Goal: Task Accomplishment & Management: Manage account settings

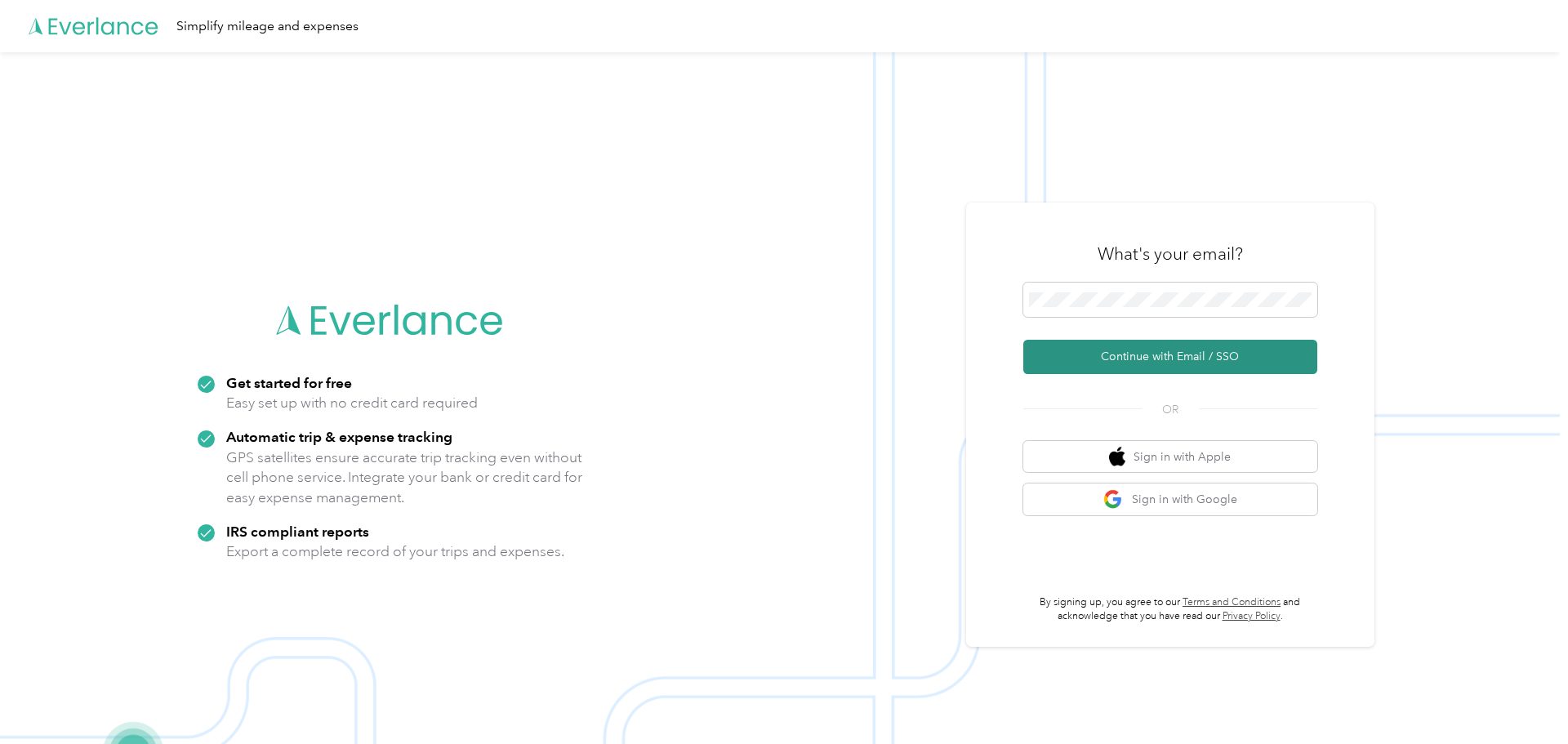
click at [1130, 363] on button "Continue with Email / SSO" at bounding box center [1170, 357] width 294 height 35
click at [1128, 351] on button "Continue with Email / SSO" at bounding box center [1170, 357] width 294 height 35
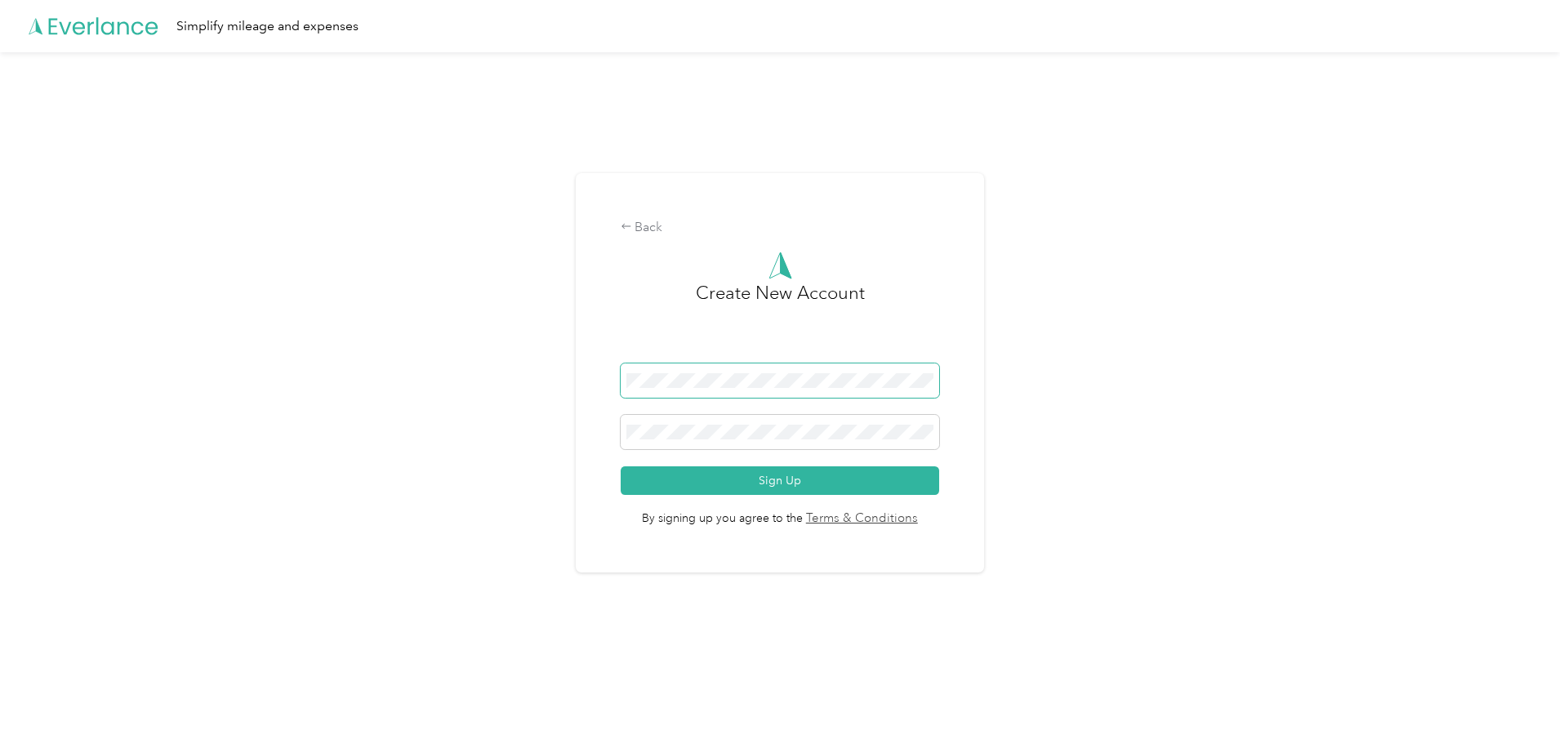
click at [626, 386] on span at bounding box center [780, 381] width 319 height 35
click at [596, 384] on div "Back Create New Account Sign Up By signing up you agree to the Terms & Conditio…" at bounding box center [779, 373] width 408 height 399
click at [671, 229] on div "Back" at bounding box center [780, 228] width 319 height 20
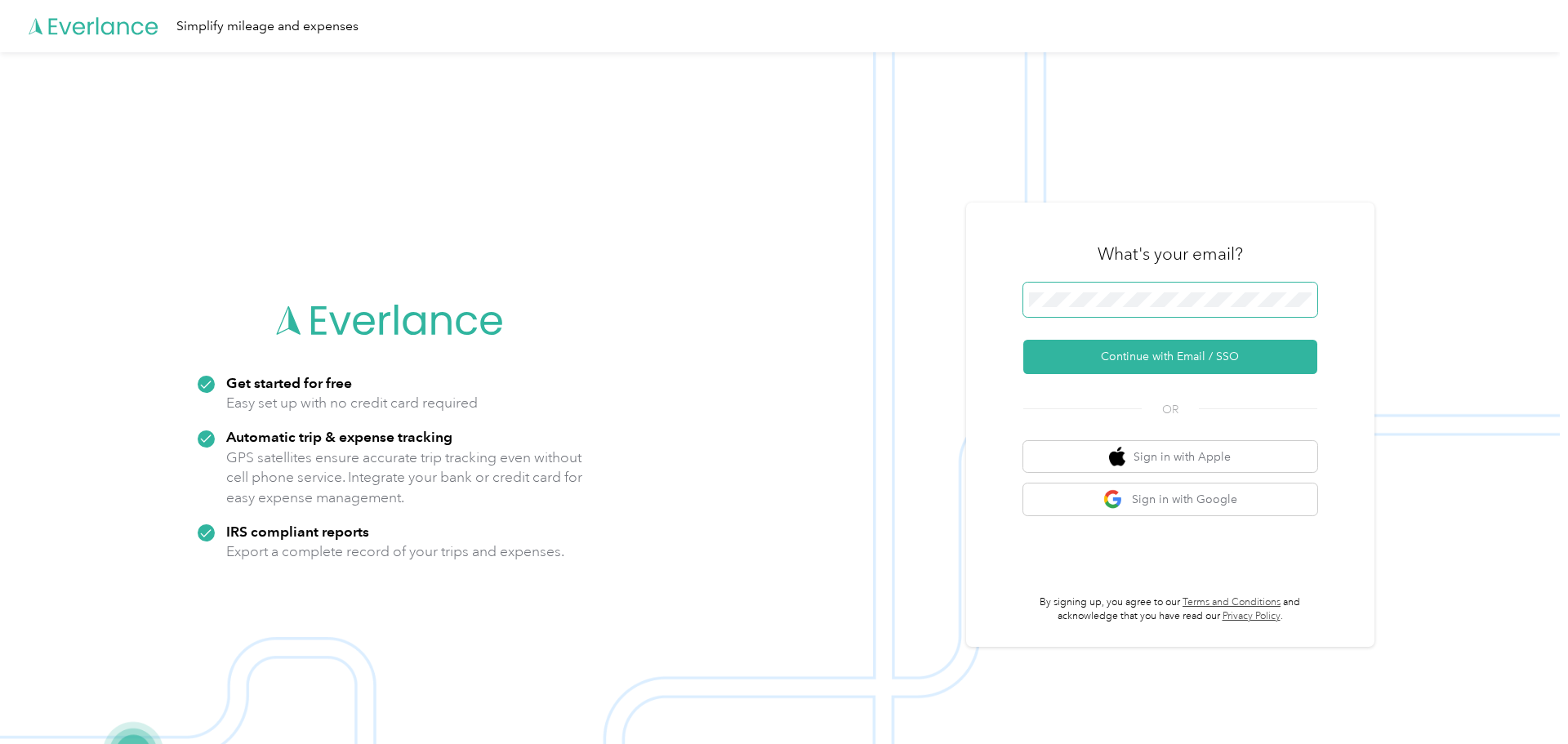
click at [712, 311] on div "Get started for free Easy set up with no credit card required Automatic trip & …" at bounding box center [780, 424] width 1561 height 744
click at [1137, 356] on button "Continue with Email / SSO" at bounding box center [1170, 357] width 294 height 35
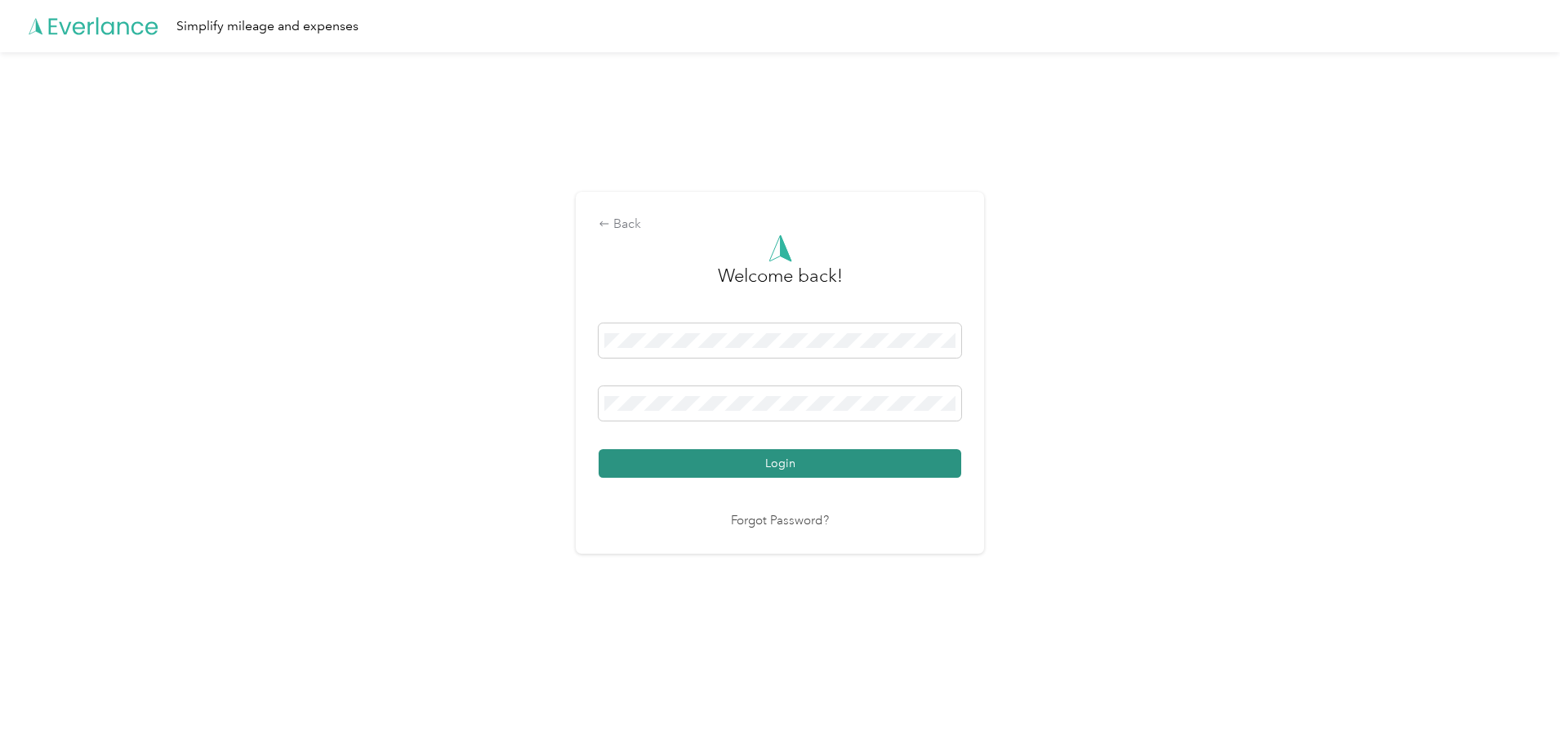
click at [796, 454] on button "Login" at bounding box center [780, 464] width 363 height 29
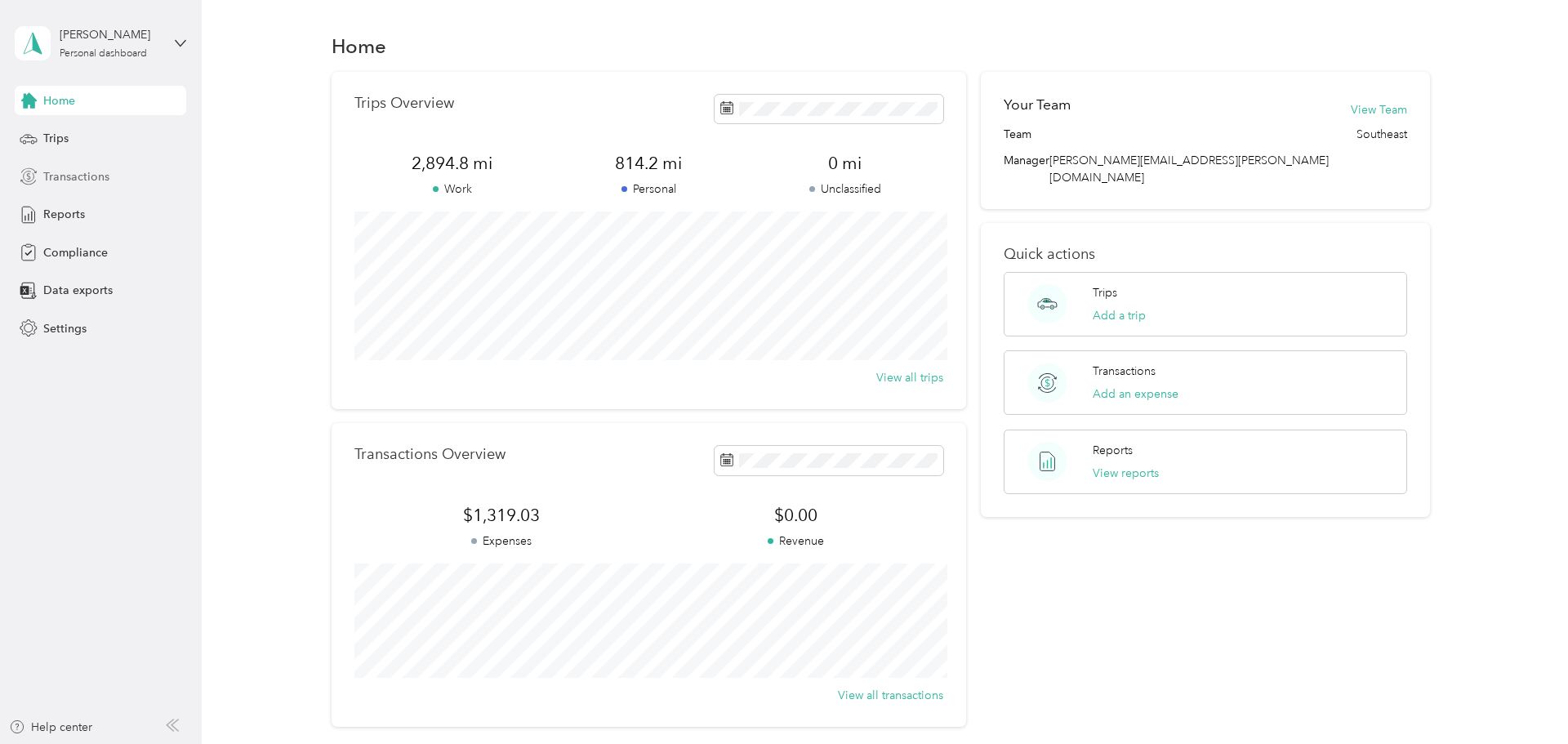
click at [105, 177] on span "Transactions" at bounding box center [76, 177] width 66 height 17
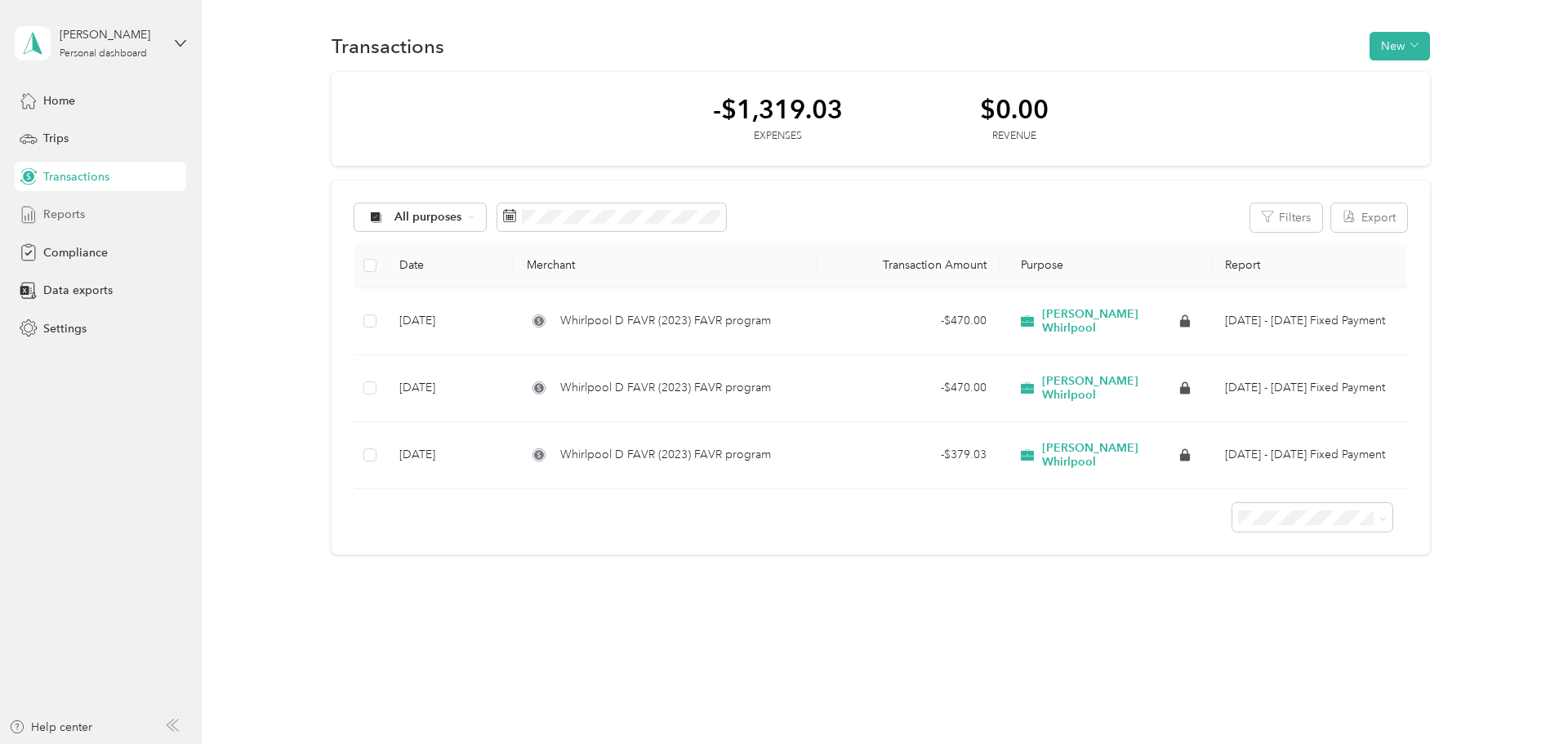
click at [81, 208] on span "Reports" at bounding box center [64, 214] width 42 height 17
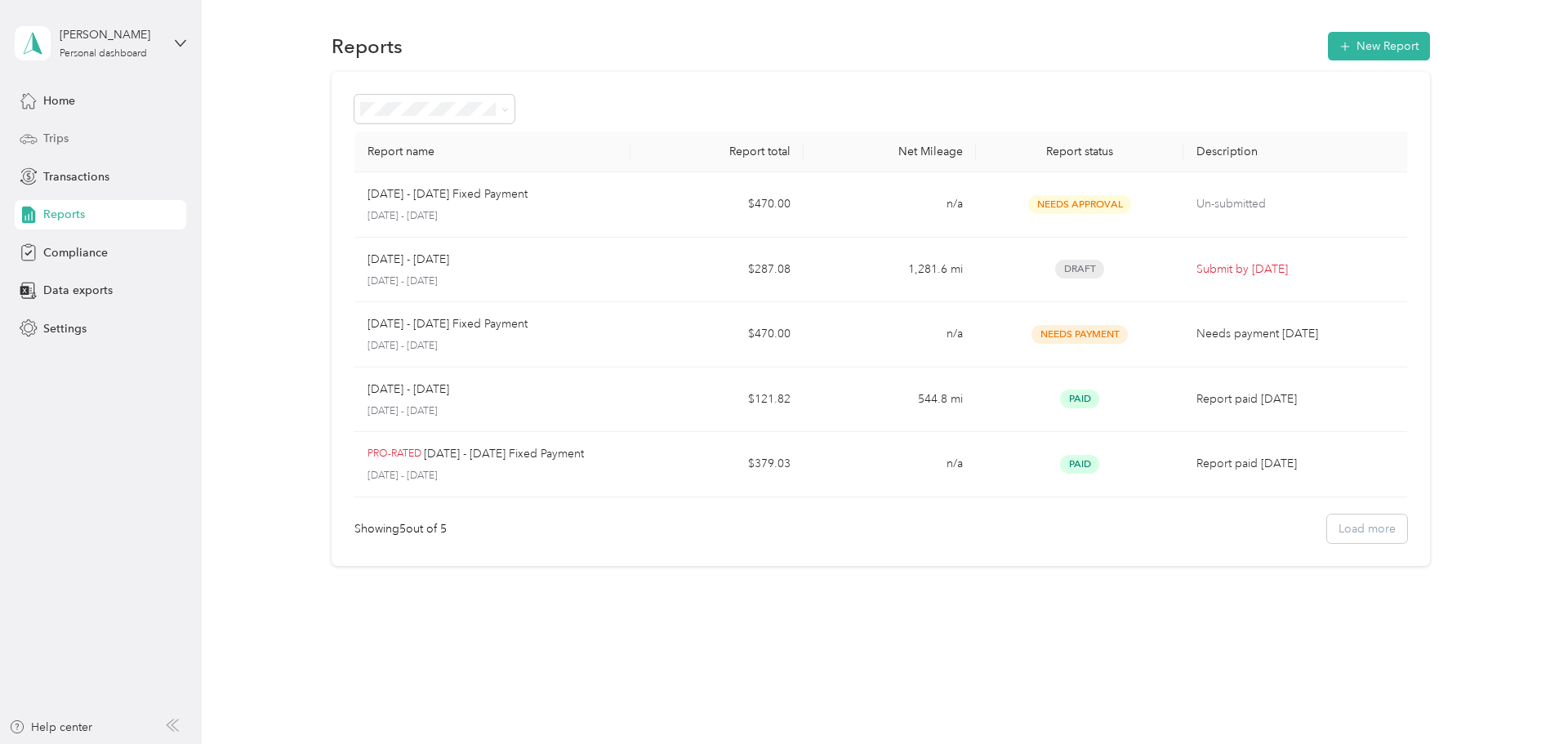
click at [64, 143] on span "Trips" at bounding box center [55, 138] width 26 height 17
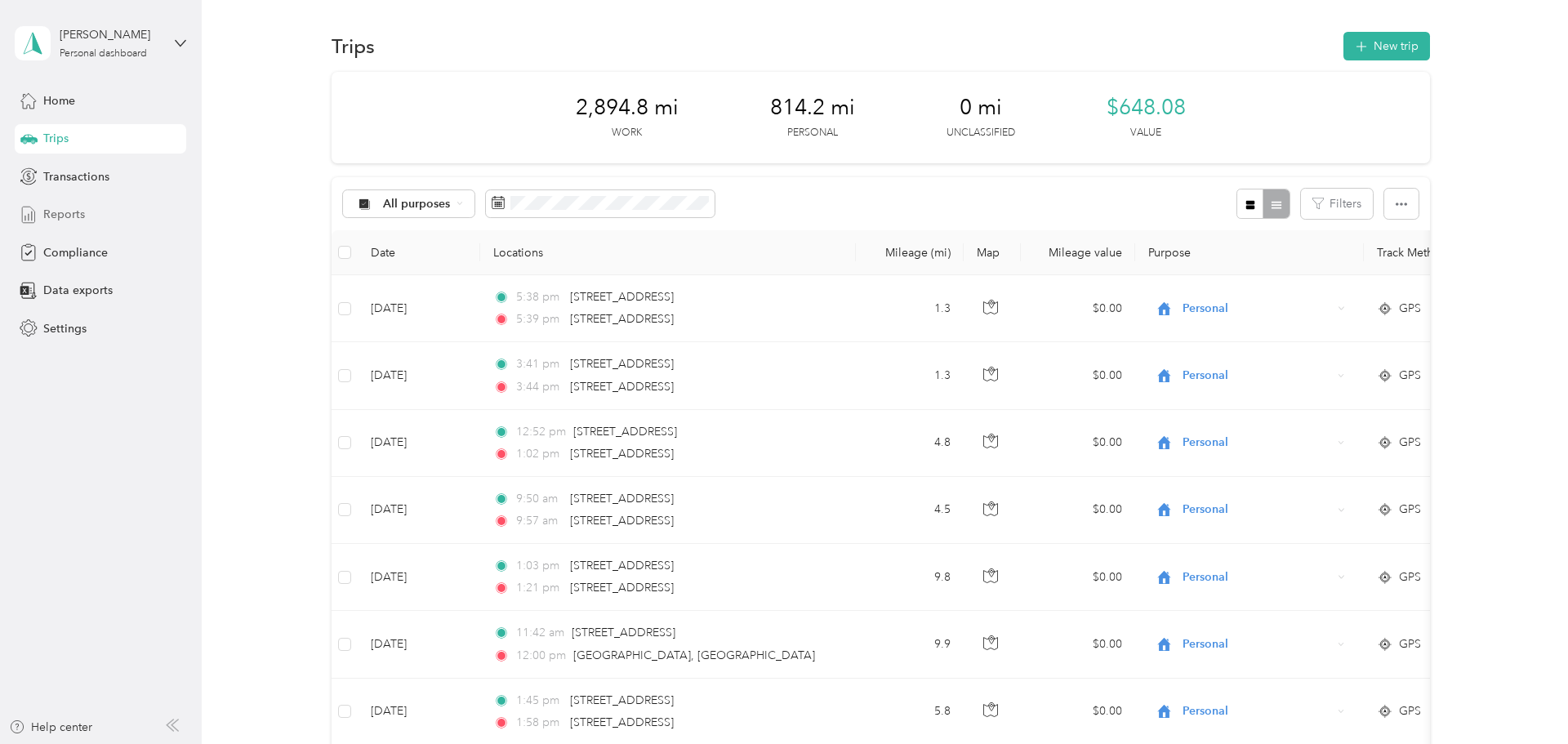
click at [61, 215] on span "Reports" at bounding box center [64, 214] width 42 height 17
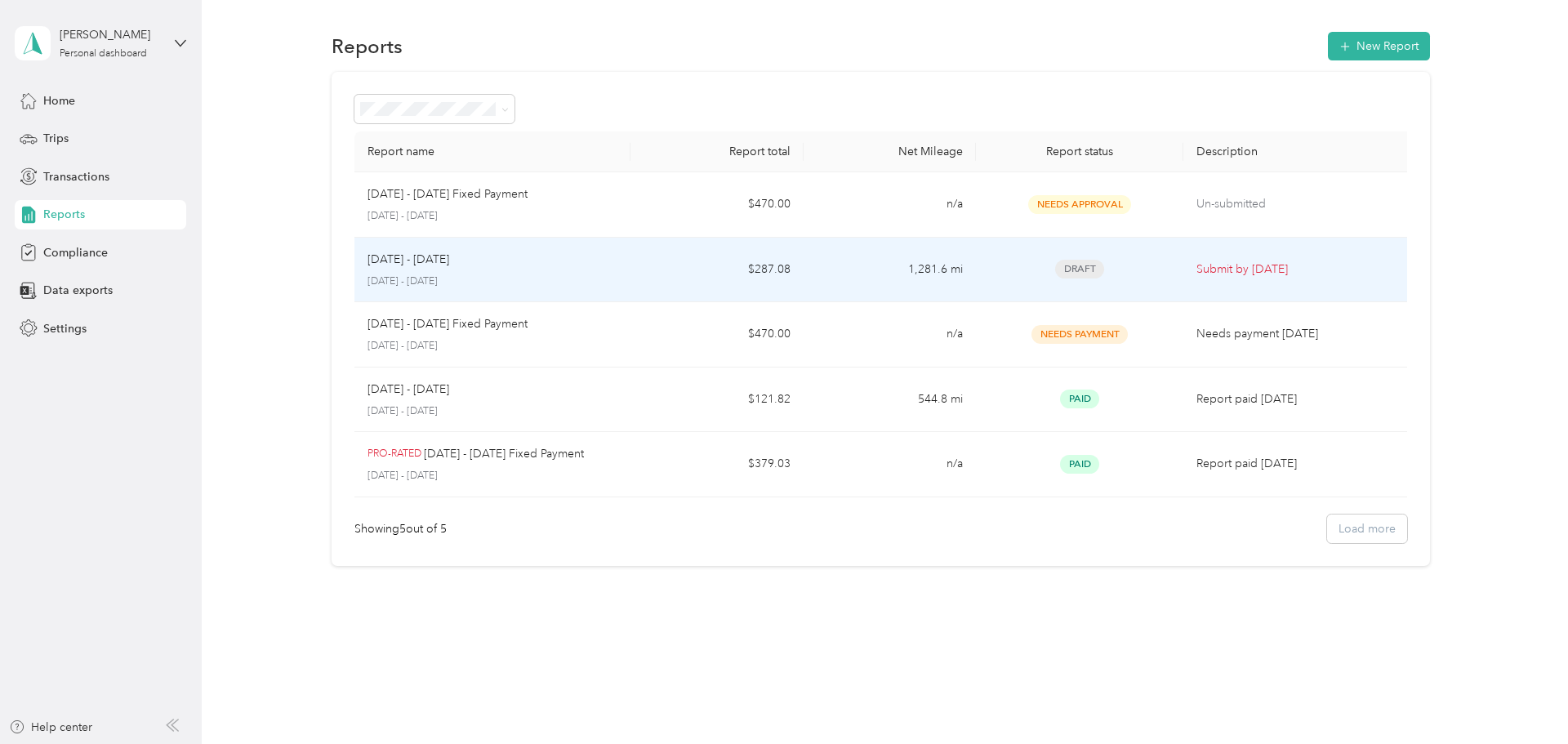
click at [433, 275] on p "[DATE] - [DATE]" at bounding box center [493, 282] width 251 height 15
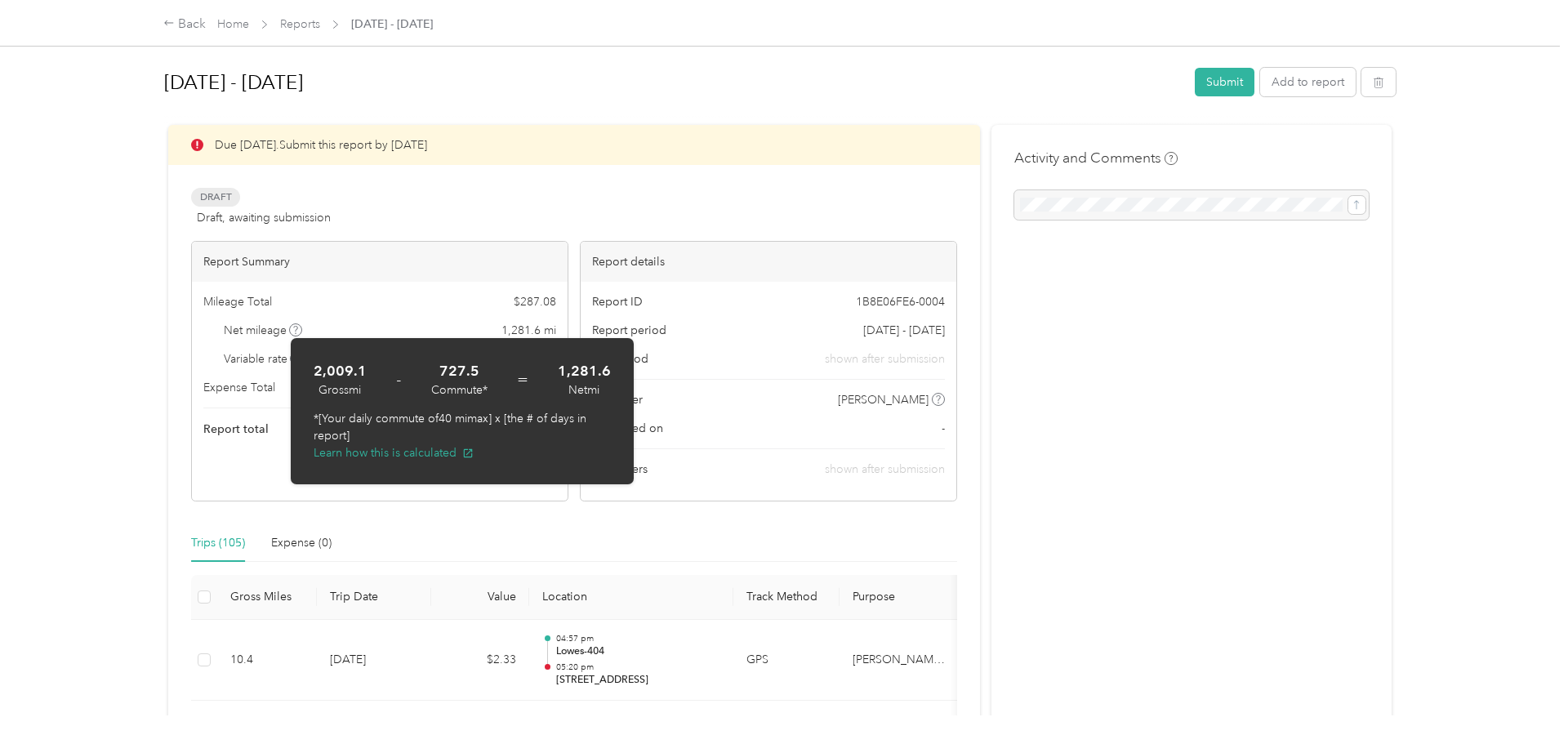
click at [760, 194] on div "Draft Draft, awaiting submission View activity & comments" at bounding box center [574, 208] width 766 height 40
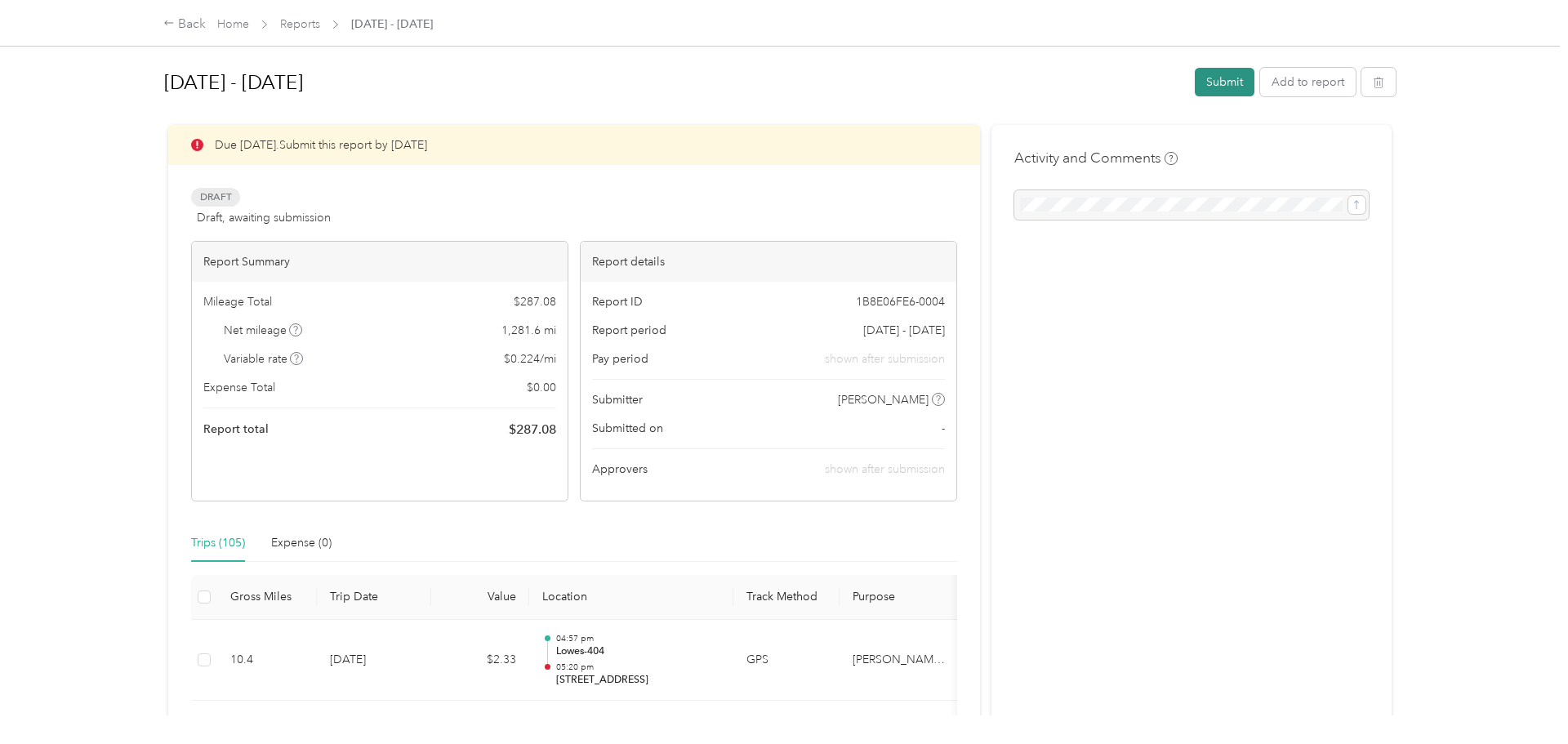
click at [1222, 86] on button "Submit" at bounding box center [1225, 82] width 59 height 29
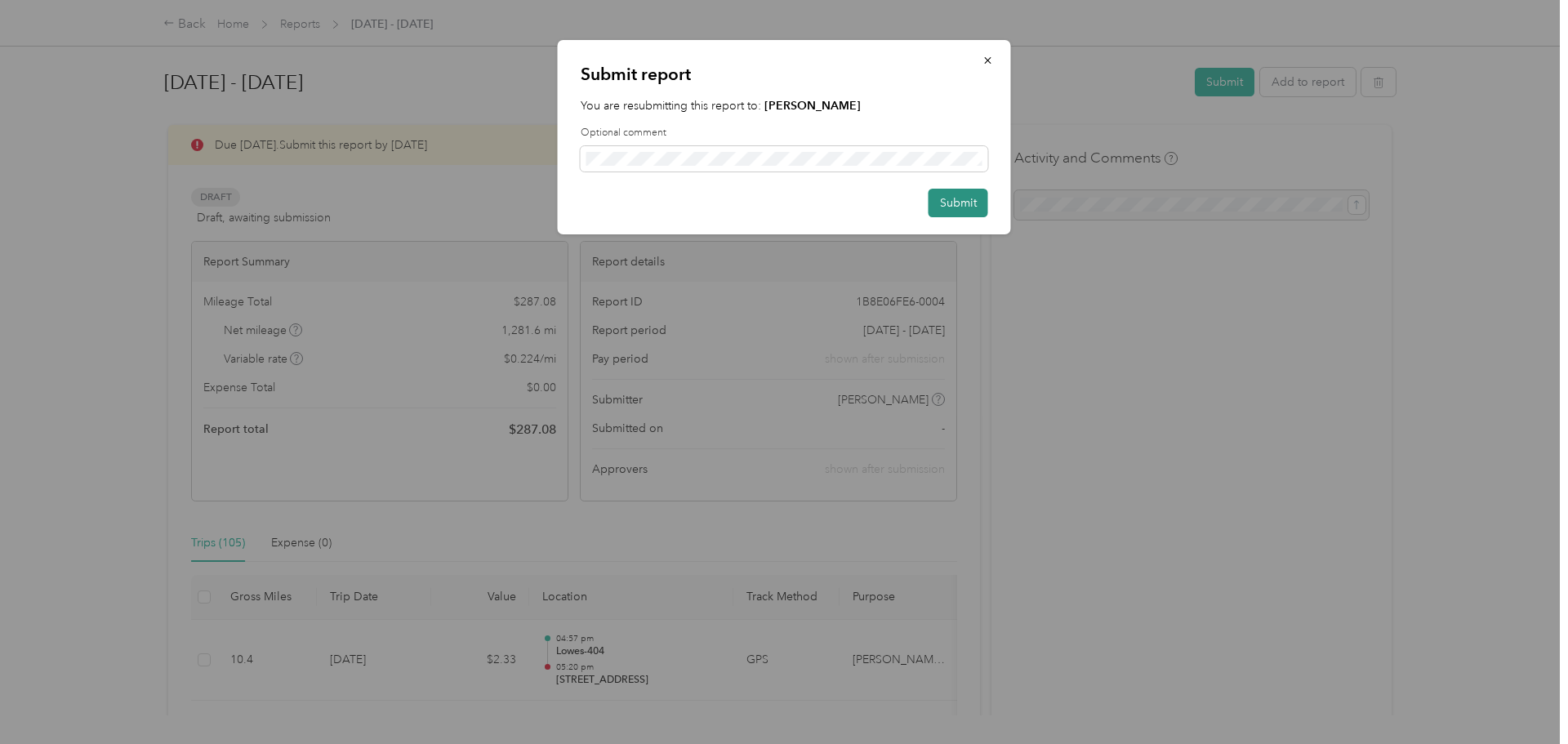
click at [976, 208] on button "Submit" at bounding box center [958, 203] width 59 height 29
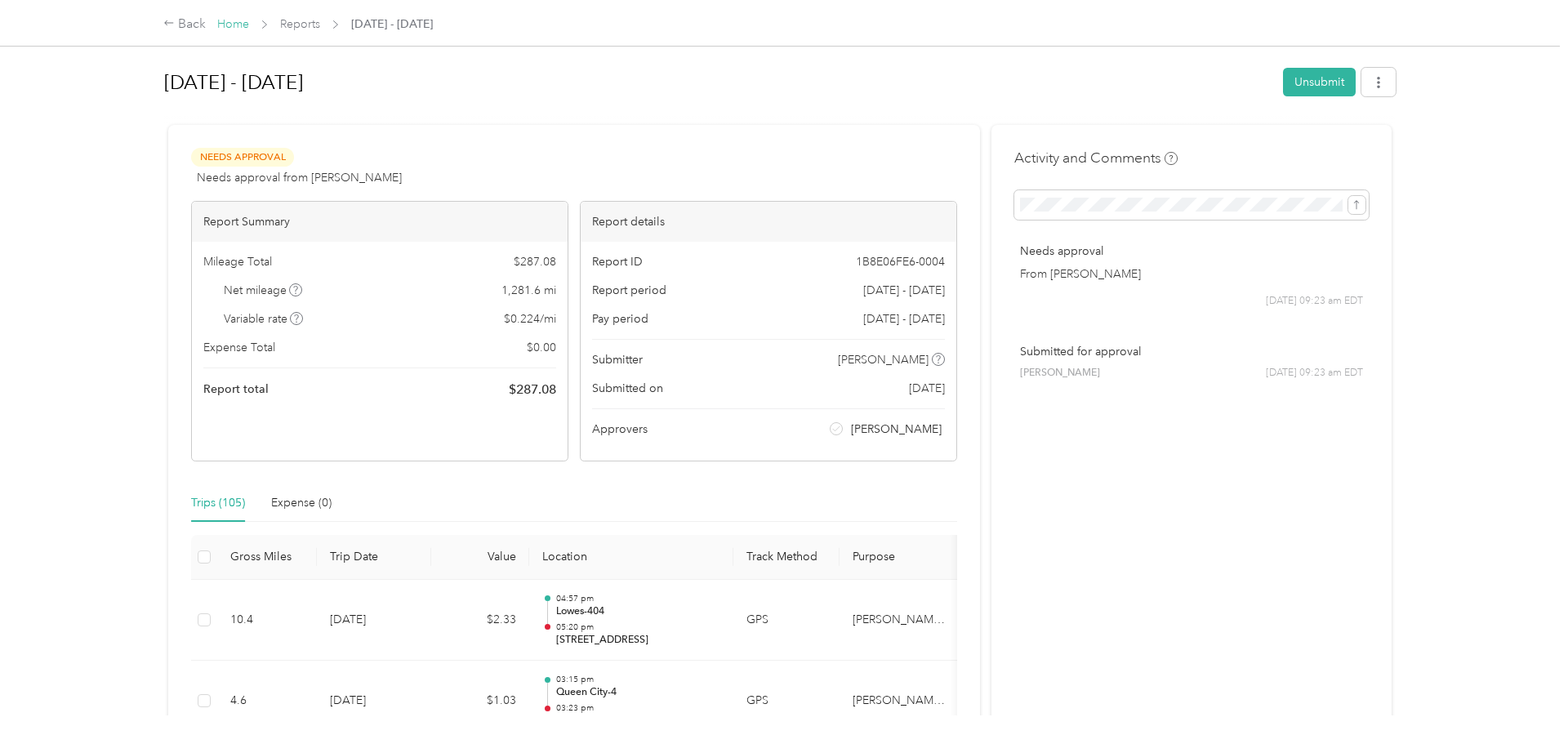
click at [224, 17] on link "Home" at bounding box center [233, 24] width 32 height 14
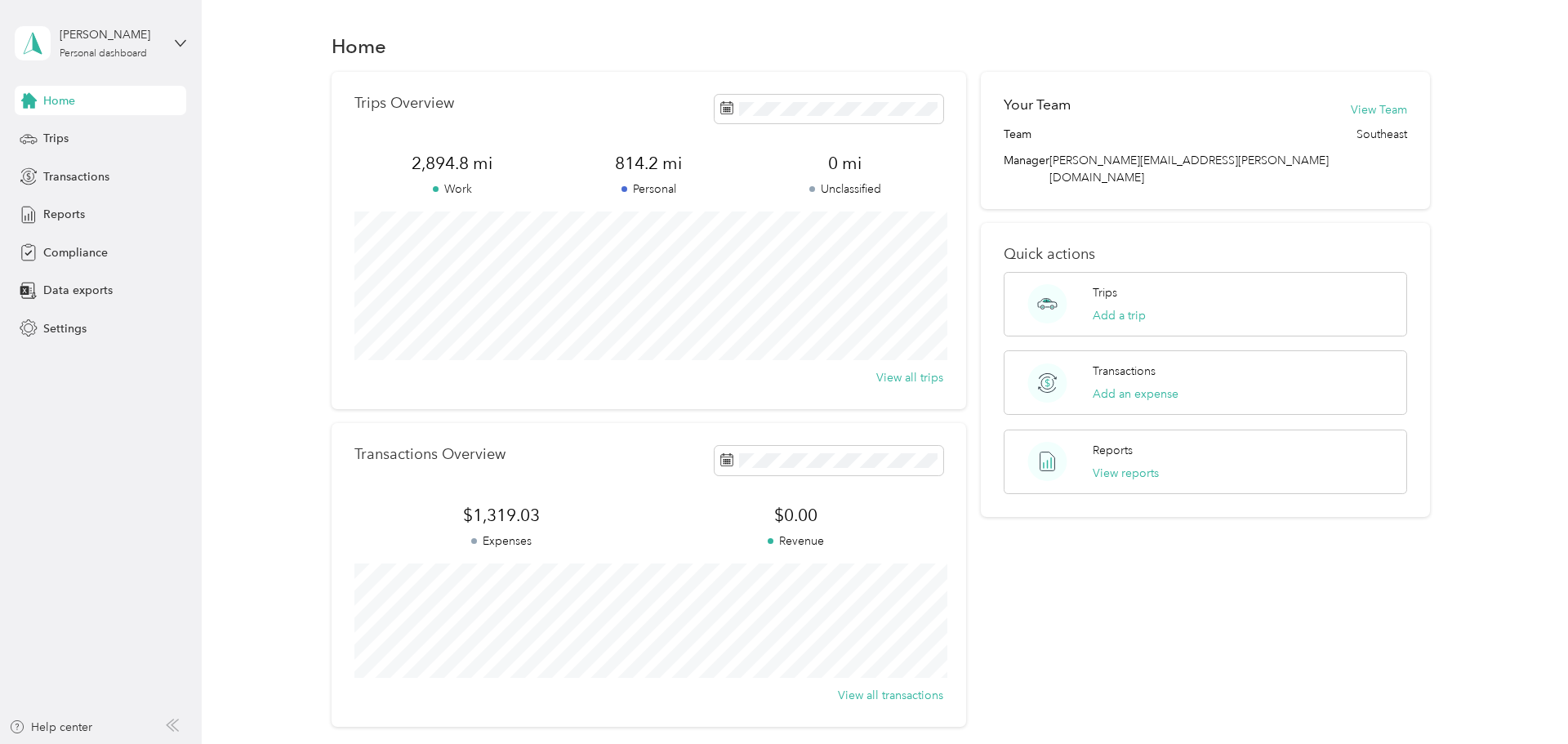
click at [68, 100] on span "Home" at bounding box center [59, 101] width 32 height 17
